Goal: Information Seeking & Learning: Learn about a topic

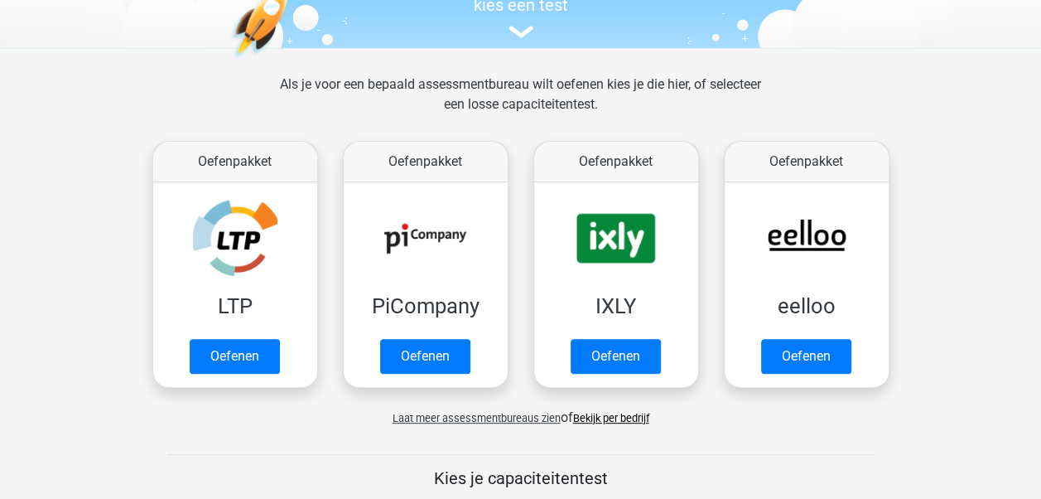
scroll to position [190, 0]
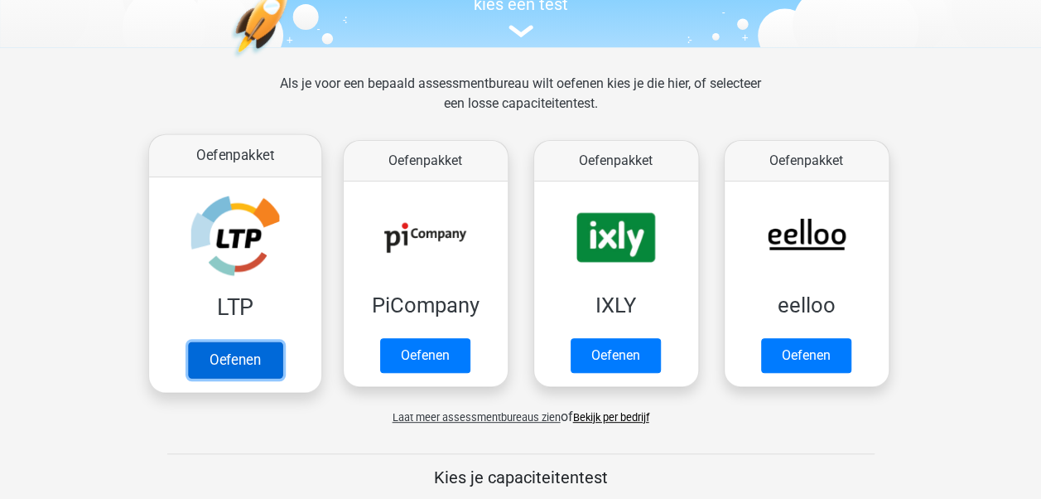
click at [207, 366] on link "Oefenen" at bounding box center [234, 359] width 94 height 36
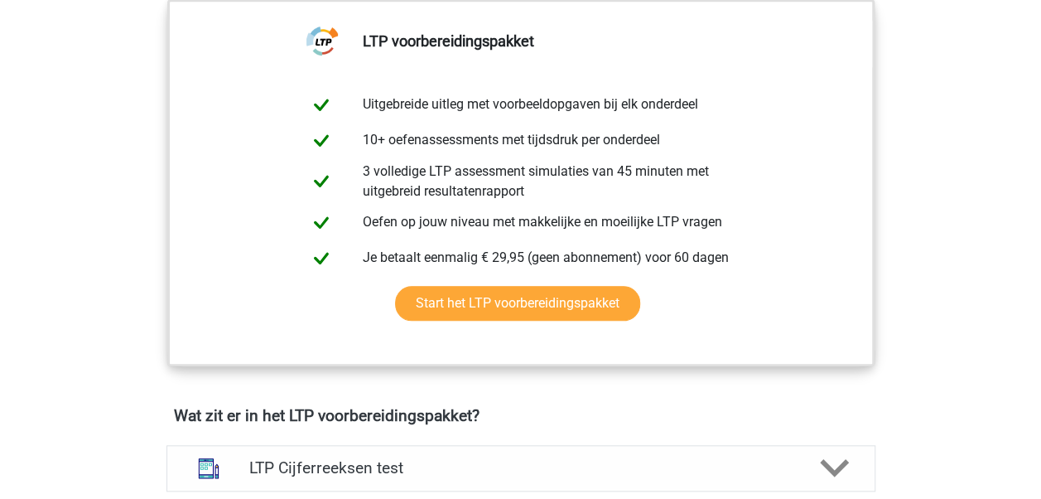
scroll to position [671, 0]
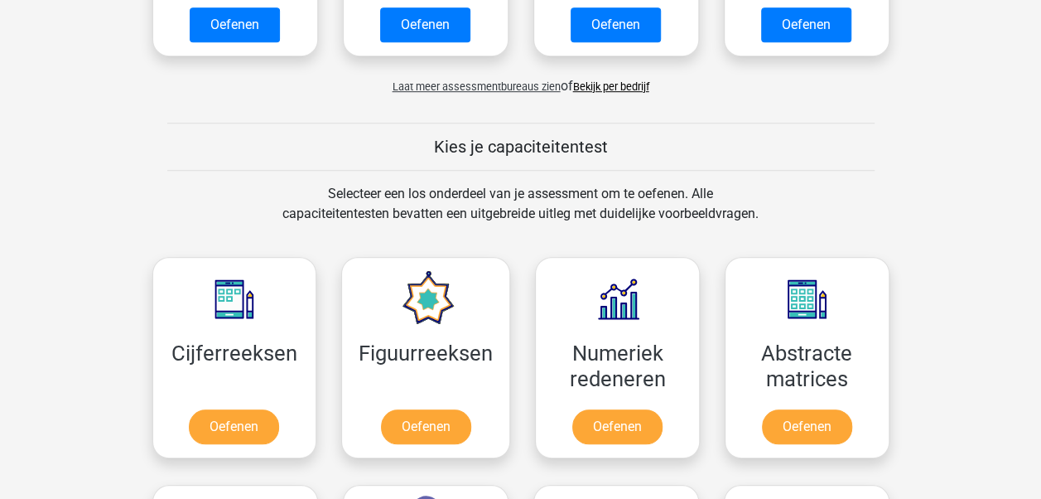
scroll to position [521, 0]
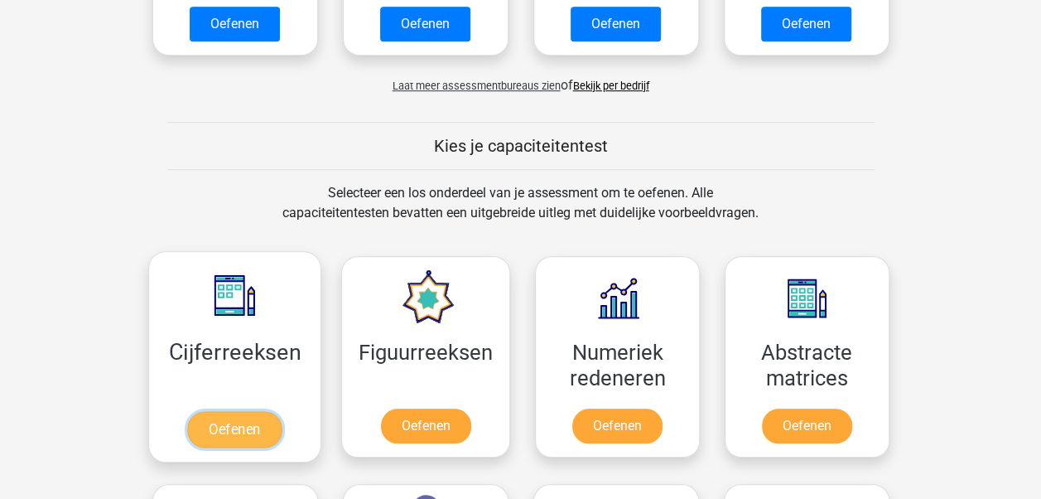
click at [225, 411] on link "Oefenen" at bounding box center [234, 429] width 94 height 36
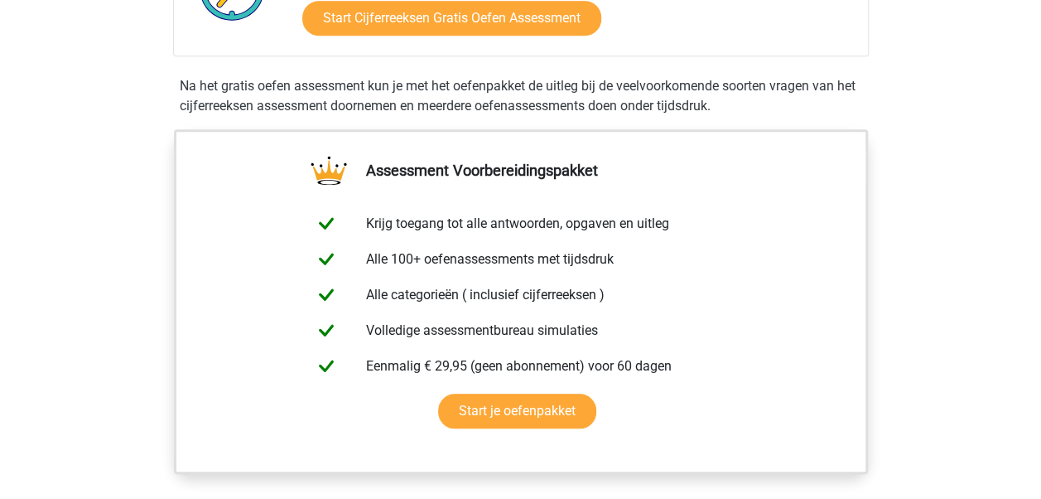
scroll to position [491, 0]
